Goal: Task Accomplishment & Management: Use online tool/utility

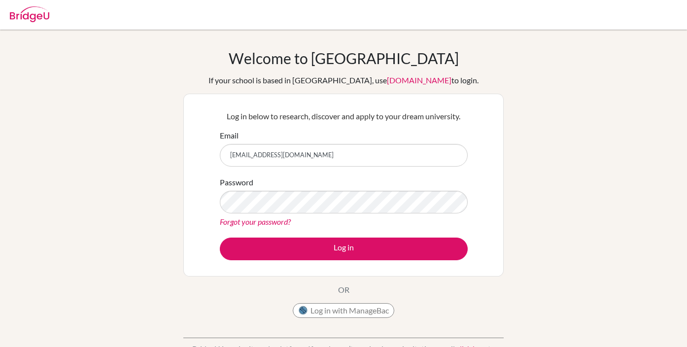
type input "[EMAIL_ADDRESS][DOMAIN_NAME]"
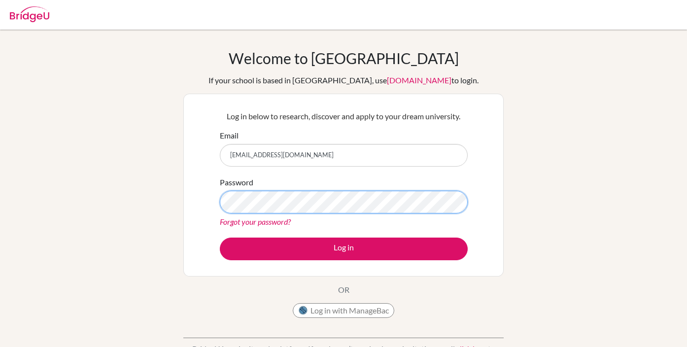
click at [344, 249] on button "Log in" at bounding box center [344, 249] width 248 height 23
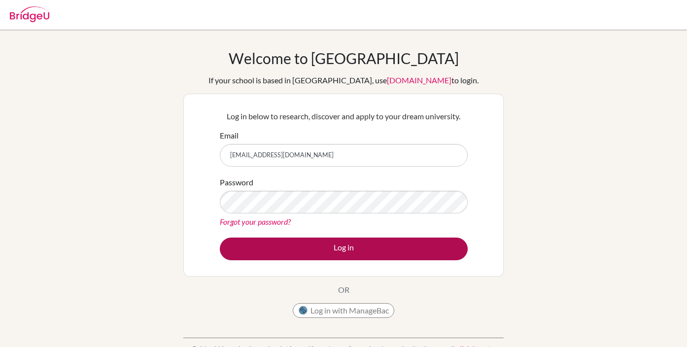
click at [277, 258] on button "Log in" at bounding box center [344, 249] width 248 height 23
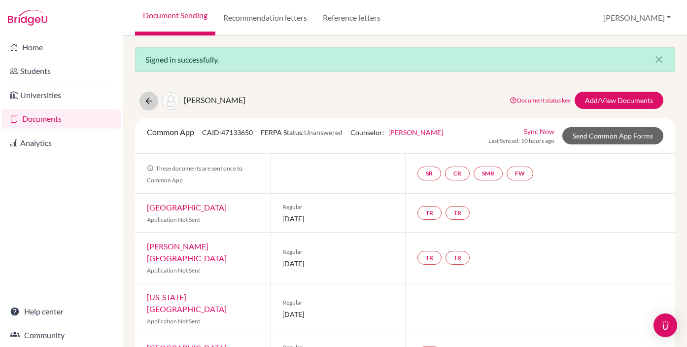
click at [141, 106] on button at bounding box center [149, 101] width 19 height 19
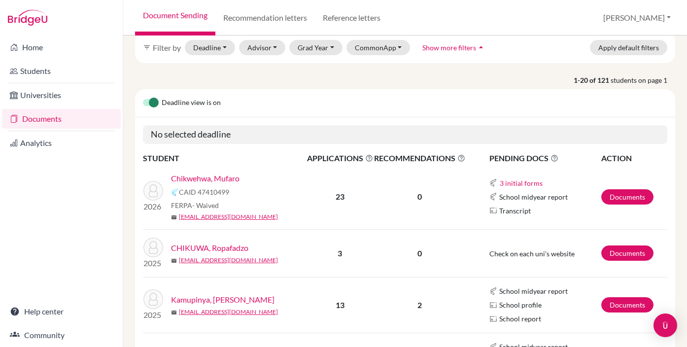
scroll to position [80, 0]
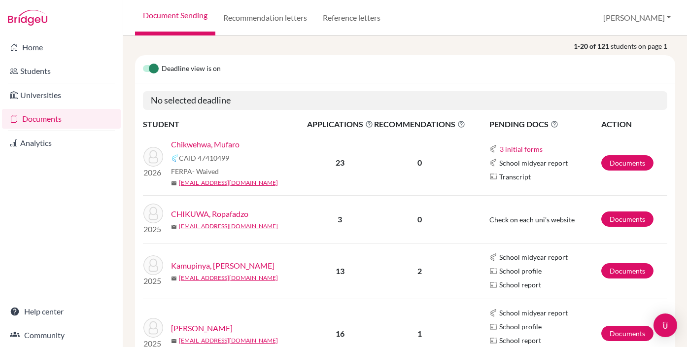
click at [214, 143] on link "Chikwehwa, Mufaro" at bounding box center [205, 145] width 69 height 12
